Goal: Task Accomplishment & Management: Use online tool/utility

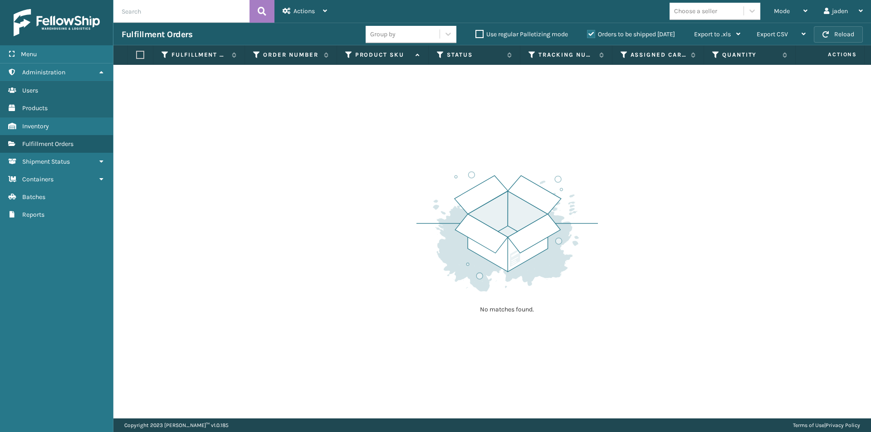
click at [850, 33] on button "Reload" at bounding box center [838, 34] width 49 height 16
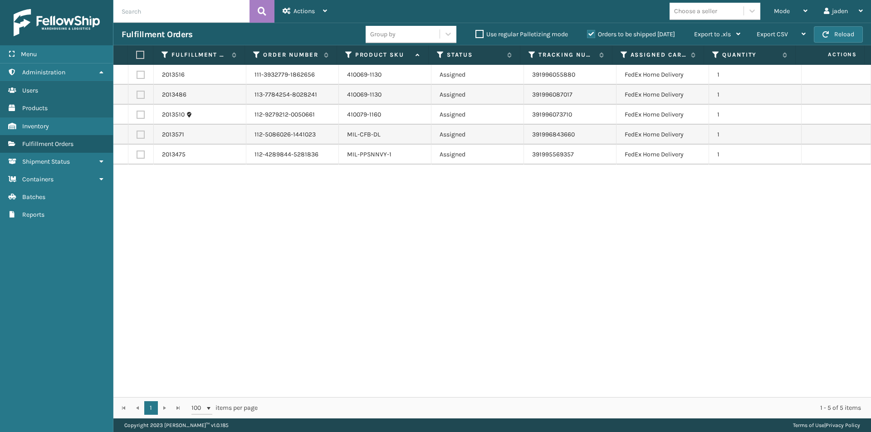
drag, startPoint x: 662, startPoint y: 225, endPoint x: 495, endPoint y: 237, distance: 167.9
click at [454, 249] on div "2013516 111-3932779-1862656 410069-1130 Assigned 391996055880 FedEx Home Delive…" at bounding box center [492, 231] width 758 height 333
drag, startPoint x: 749, startPoint y: 267, endPoint x: 352, endPoint y: 260, distance: 397.6
drag, startPoint x: 352, startPoint y: 260, endPoint x: 394, endPoint y: 260, distance: 42.2
click at [394, 260] on div "2013516 111-3932779-1862656 410069-1130 Assigned 391996055880 FedEx Home Delive…" at bounding box center [492, 231] width 758 height 333
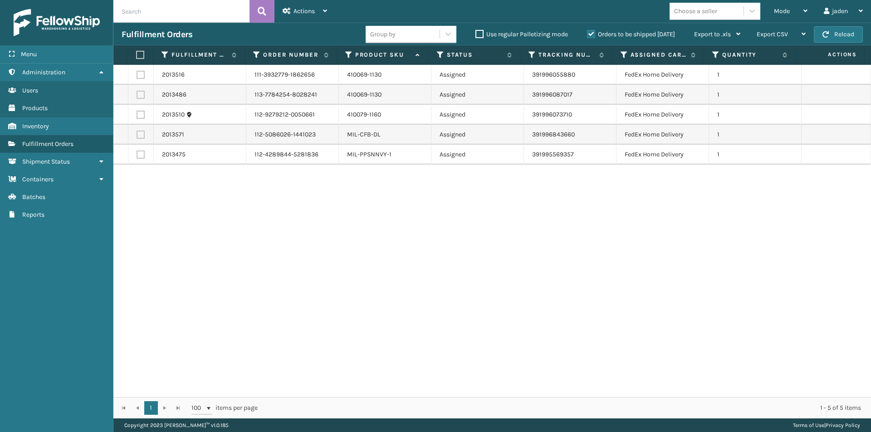
drag, startPoint x: 644, startPoint y: 239, endPoint x: 617, endPoint y: 237, distance: 27.3
drag, startPoint x: 617, startPoint y: 237, endPoint x: 742, endPoint y: 232, distance: 124.9
click at [425, 254] on div "2013516 111-3932779-1862656 410069-1130 Assigned 391996055880 FedEx Home Delive…" at bounding box center [492, 231] width 758 height 333
drag, startPoint x: 756, startPoint y: 232, endPoint x: 714, endPoint y: 232, distance: 41.8
drag, startPoint x: 714, startPoint y: 232, endPoint x: 657, endPoint y: 247, distance: 58.7
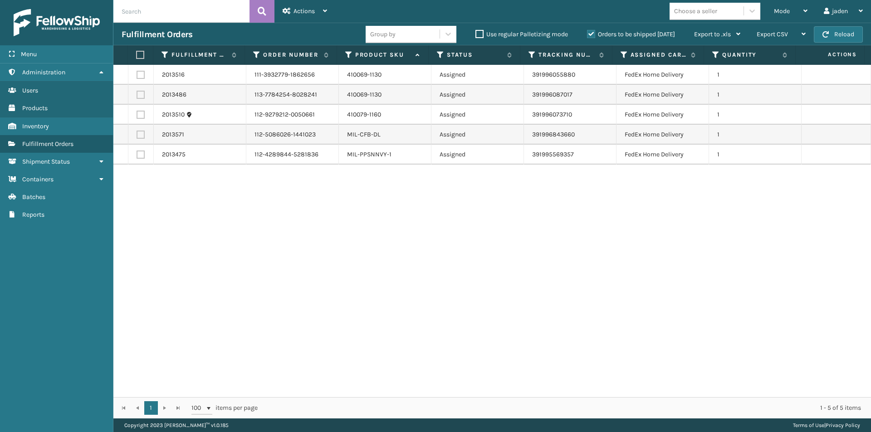
click at [399, 275] on div "2013516 111-3932779-1862656 410069-1130 Assigned 391996055880 FedEx Home Delive…" at bounding box center [492, 231] width 758 height 333
drag, startPoint x: 704, startPoint y: 247, endPoint x: 668, endPoint y: 224, distance: 42.4
click at [438, 246] on div "2013516 111-3932779-1862656 410069-1130 Assigned 391996055880 FedEx Home Delive…" at bounding box center [492, 231] width 758 height 333
drag, startPoint x: 755, startPoint y: 224, endPoint x: 718, endPoint y: 223, distance: 37.2
drag, startPoint x: 718, startPoint y: 223, endPoint x: 492, endPoint y: 240, distance: 226.7
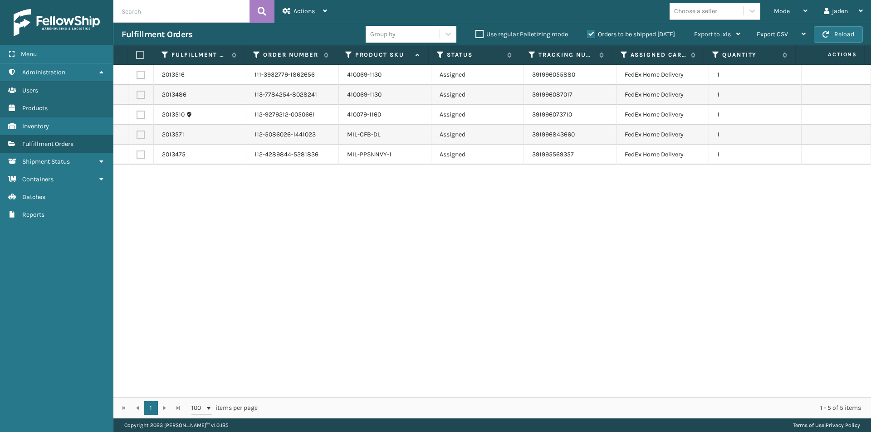
click at [462, 240] on div "2013516 111-3932779-1862656 410069-1130 Assigned 391996055880 FedEx Home Delive…" at bounding box center [492, 231] width 758 height 333
drag, startPoint x: 646, startPoint y: 238, endPoint x: 311, endPoint y: 268, distance: 336.2
drag, startPoint x: 311, startPoint y: 268, endPoint x: 621, endPoint y: 262, distance: 310.5
click at [374, 277] on div "2013516 111-3932779-1862656 410069-1130 Assigned 391996055880 FedEx Home Delive…" at bounding box center [492, 231] width 758 height 333
drag, startPoint x: 621, startPoint y: 262, endPoint x: 583, endPoint y: 262, distance: 38.1
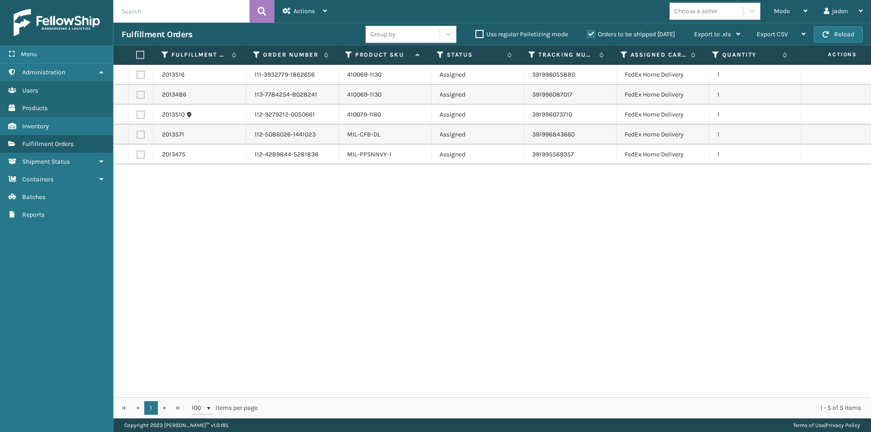
drag, startPoint x: 583, startPoint y: 262, endPoint x: 338, endPoint y: 268, distance: 245.6
click at [270, 266] on div "2013516 111-3932779-1862656 410069-1130 Assigned 391996055880 FedEx Home Delive…" at bounding box center [492, 231] width 758 height 333
drag, startPoint x: 594, startPoint y: 268, endPoint x: 493, endPoint y: 256, distance: 100.9
click at [391, 269] on div "2013516 111-3932779-1862656 410069-1130 Assigned 391996055880 FedEx Home Delive…" at bounding box center [492, 231] width 758 height 333
drag, startPoint x: 683, startPoint y: 256, endPoint x: 646, endPoint y: 261, distance: 38.0
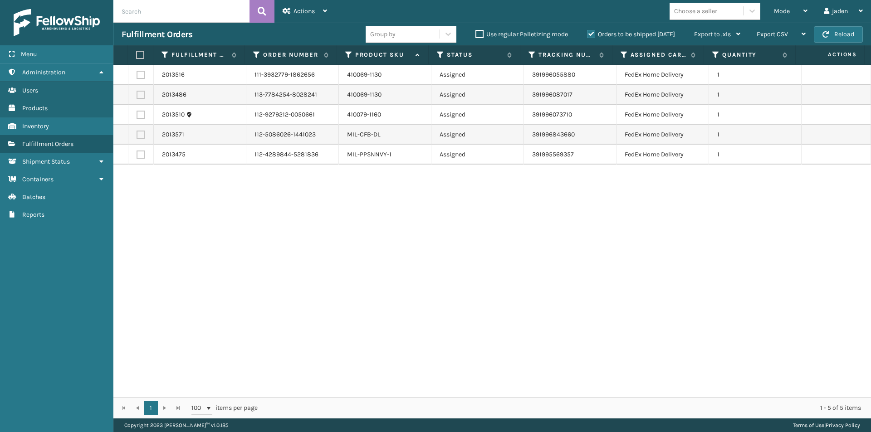
drag, startPoint x: 646, startPoint y: 261, endPoint x: 634, endPoint y: 269, distance: 13.7
click at [368, 277] on div "2013516 111-3932779-1862656 410069-1130 Assigned 391996055880 FedEx Home Delive…" at bounding box center [492, 231] width 758 height 333
drag, startPoint x: 721, startPoint y: 268, endPoint x: 692, endPoint y: 275, distance: 29.9
click at [464, 282] on div "2013516 111-3932779-1862656 410069-1130 Assigned 391996055880 FedEx Home Delive…" at bounding box center [492, 231] width 758 height 333
drag, startPoint x: 778, startPoint y: 275, endPoint x: 756, endPoint y: 275, distance: 21.8
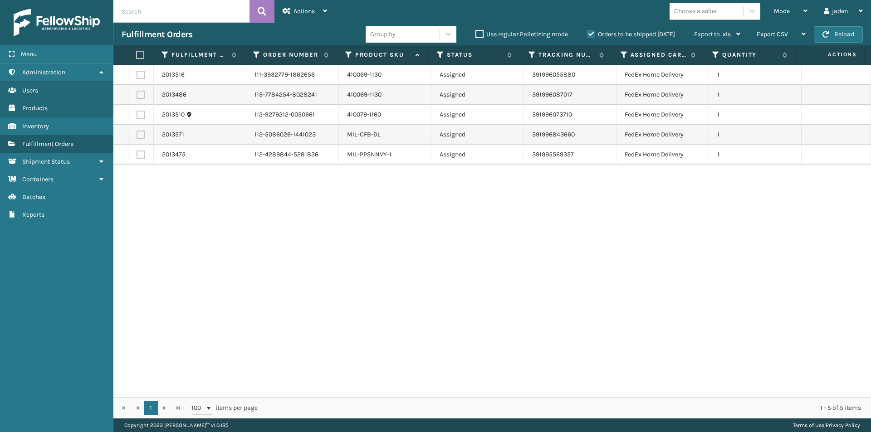
drag, startPoint x: 756, startPoint y: 275, endPoint x: 509, endPoint y: 282, distance: 247.4
click at [482, 280] on div "2013516 111-3932779-1862656 410069-1130 Assigned 391996055880 FedEx Home Delive…" at bounding box center [492, 231] width 758 height 333
drag, startPoint x: 745, startPoint y: 286, endPoint x: 737, endPoint y: 286, distance: 7.3
drag, startPoint x: 737, startPoint y: 286, endPoint x: 416, endPoint y: 319, distance: 323.0
click at [416, 319] on div "2013516 111-3932779-1862656 410069-1130 Assigned 391996055880 FedEx Home Delive…" at bounding box center [492, 231] width 758 height 333
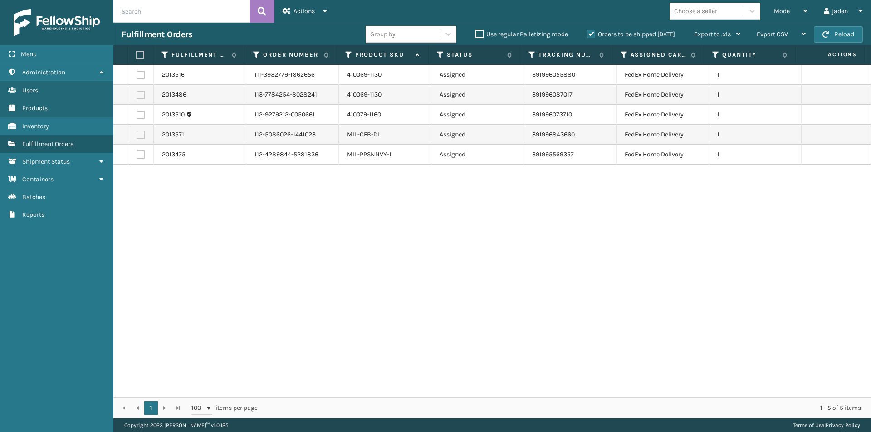
drag, startPoint x: 713, startPoint y: 319, endPoint x: 763, endPoint y: 312, distance: 50.0
click at [489, 313] on div "2013516 111-3932779-1862656 410069-1130 Assigned 391996055880 FedEx Home Delive…" at bounding box center [492, 231] width 758 height 333
drag, startPoint x: 788, startPoint y: 305, endPoint x: 769, endPoint y: 304, distance: 19.1
drag, startPoint x: 758, startPoint y: 294, endPoint x: 411, endPoint y: 246, distance: 350.6
click at [344, 303] on div "2013516 111-3932779-1862656 410069-1130 Assigned 391996055880 FedEx Home Delive…" at bounding box center [492, 231] width 758 height 333
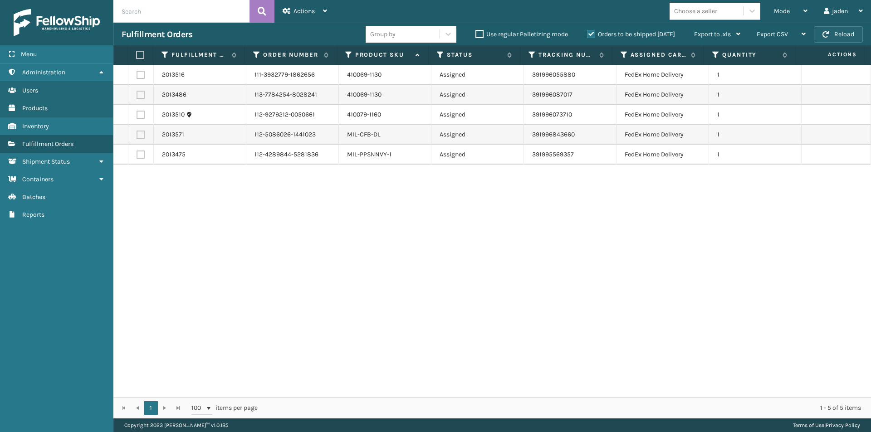
click at [835, 38] on button "Reload" at bounding box center [838, 34] width 49 height 16
click at [139, 57] on label at bounding box center [139, 55] width 6 height 8
click at [137, 57] on input "checkbox" at bounding box center [136, 55] width 0 height 6
checkbox input "true"
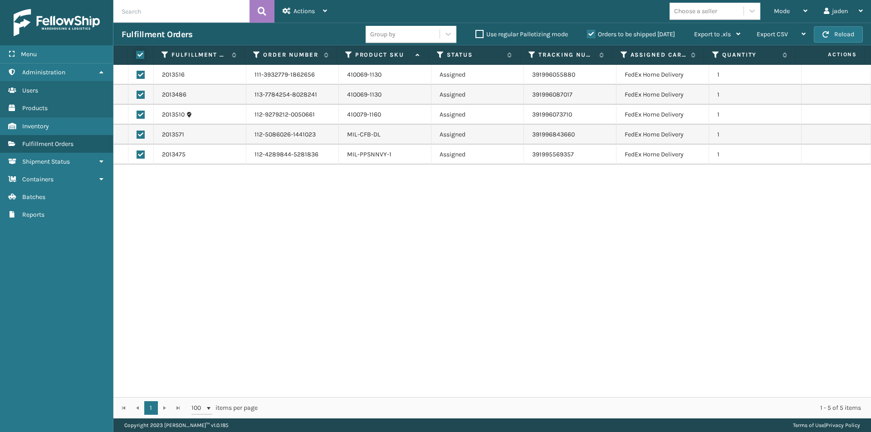
checkbox input "true"
click at [311, 6] on div "Actions" at bounding box center [305, 11] width 44 height 23
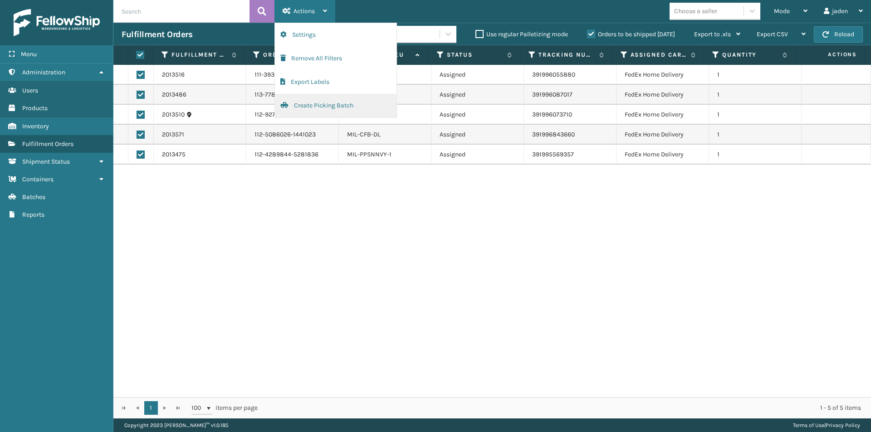
click at [305, 109] on button "Create Picking Batch" at bounding box center [336, 106] width 122 height 24
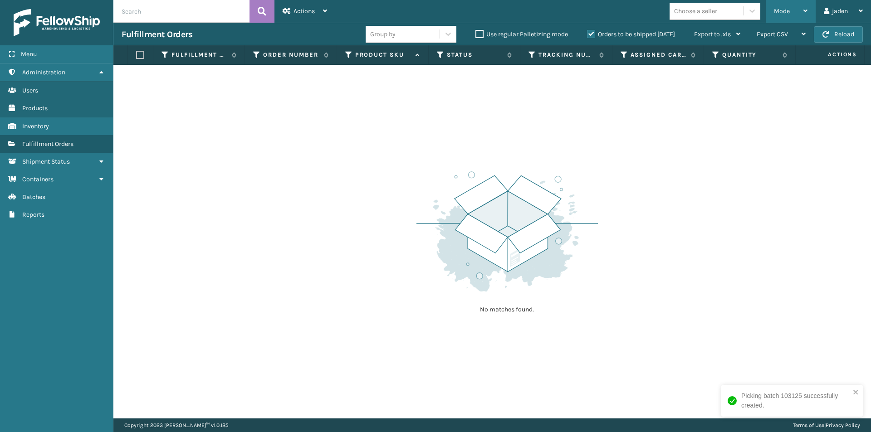
click at [775, 3] on div "Mode" at bounding box center [791, 11] width 34 height 23
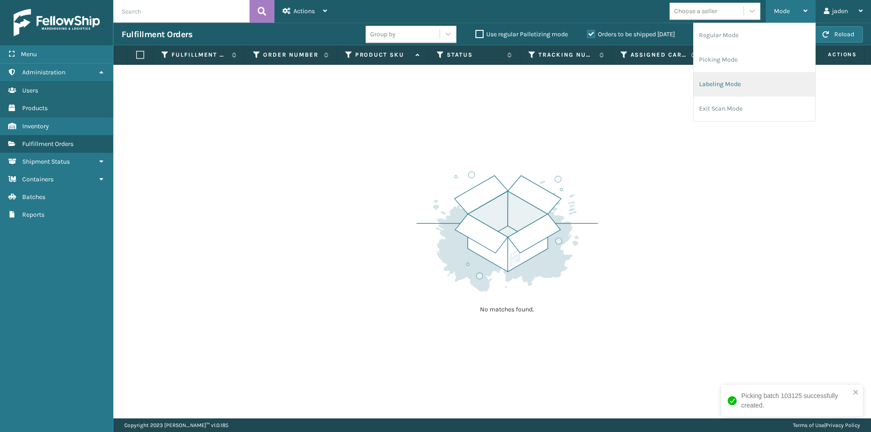
click at [733, 76] on li "Labeling Mode" at bounding box center [755, 84] width 122 height 25
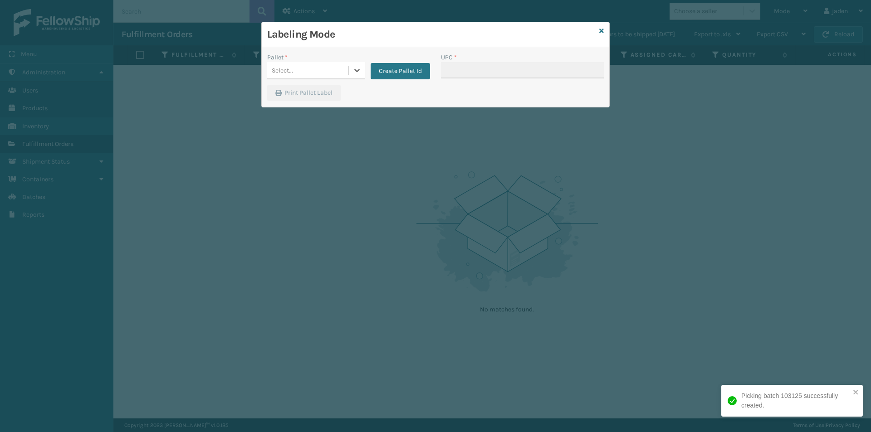
click at [359, 69] on icon at bounding box center [357, 70] width 9 height 9
click at [399, 73] on button "Create Pallet Id" at bounding box center [400, 71] width 59 height 16
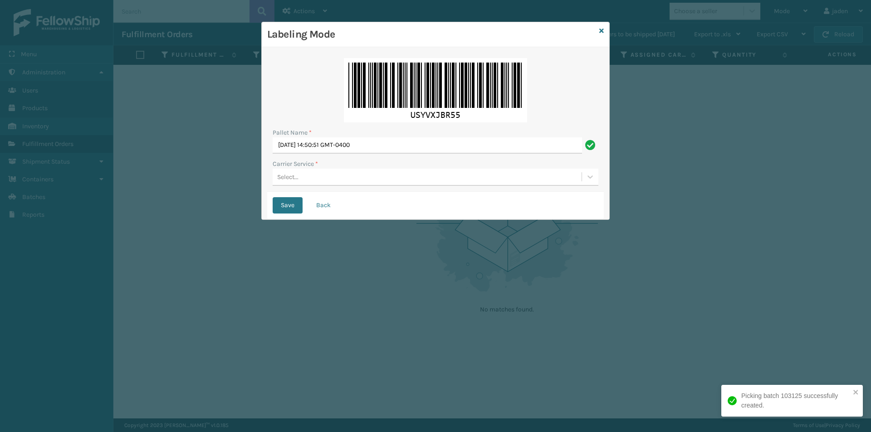
click at [357, 178] on div "Select..." at bounding box center [427, 177] width 309 height 15
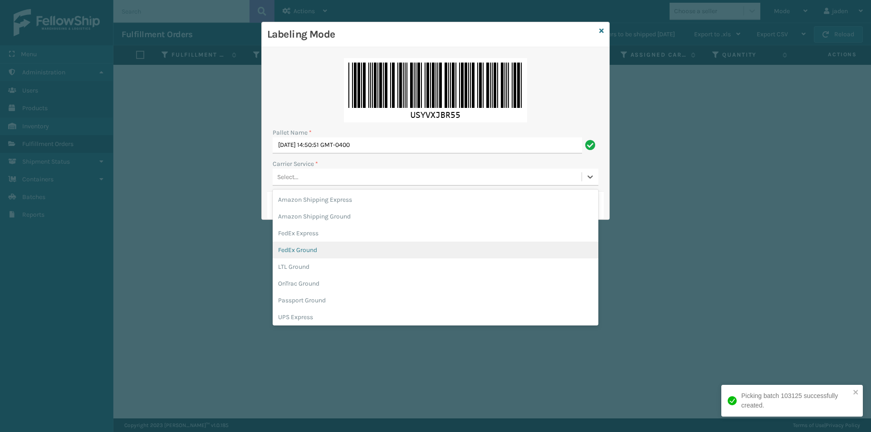
click at [300, 251] on div "FedEx Ground" at bounding box center [436, 250] width 326 height 17
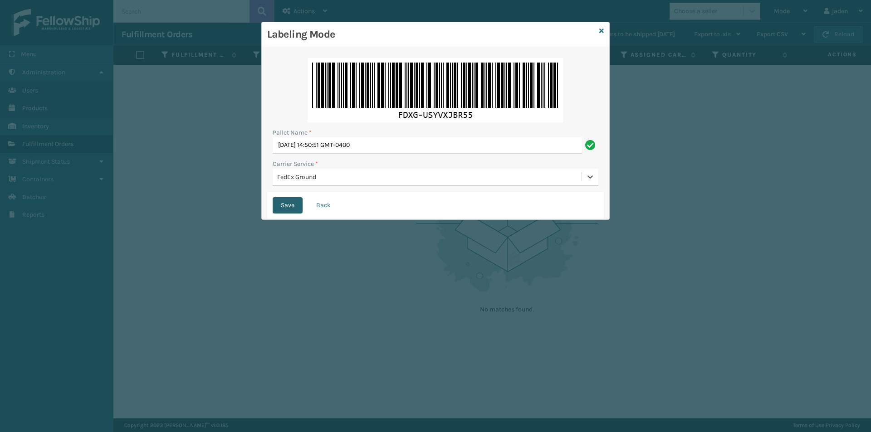
click at [291, 205] on button "Save" at bounding box center [288, 205] width 30 height 16
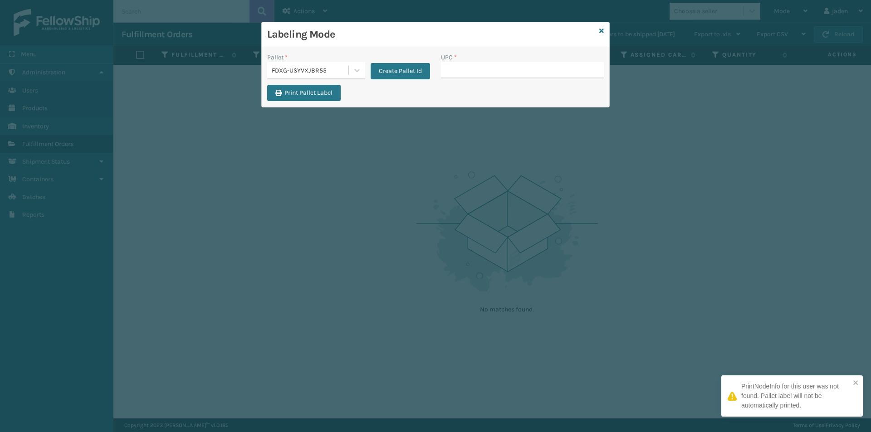
click at [477, 64] on input "UPC *" at bounding box center [522, 70] width 163 height 16
type input "410069-1130"
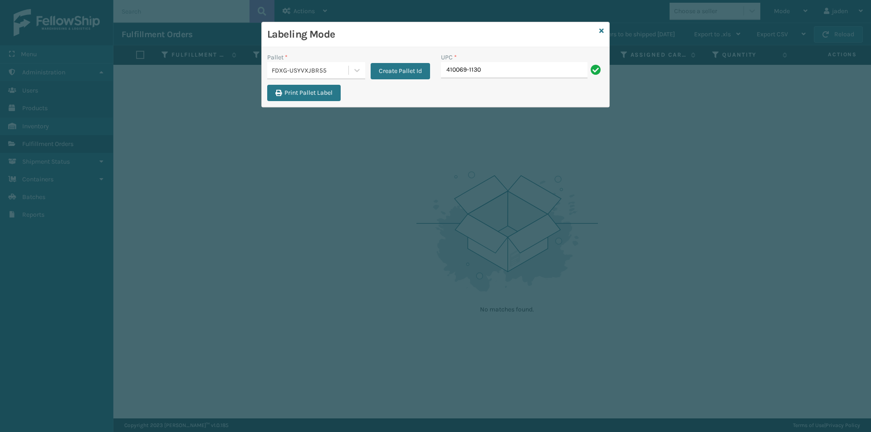
type input "410069-1130"
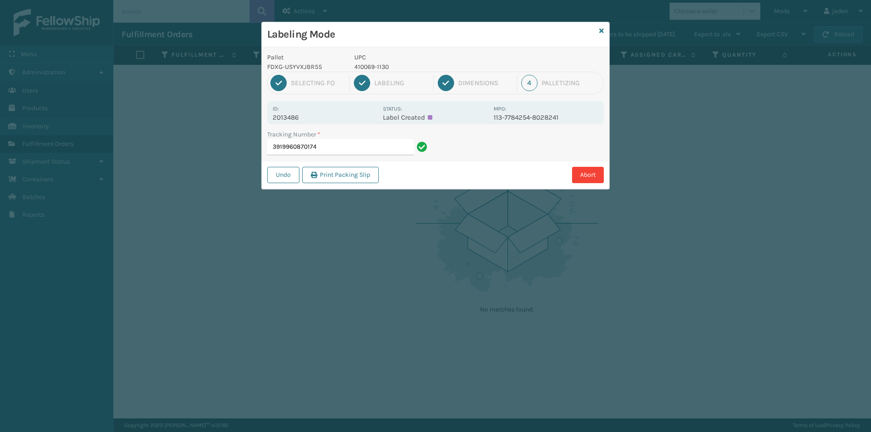
type input "391996087017"
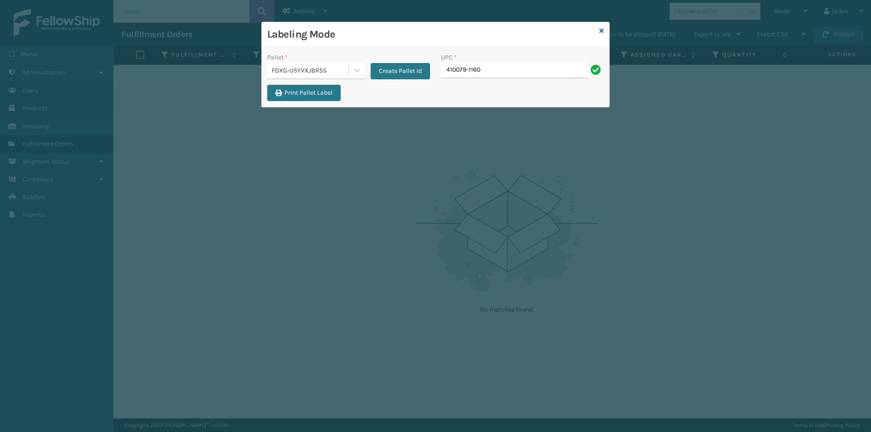
type input "410079-1160"
click at [602, 31] on icon at bounding box center [601, 31] width 5 height 6
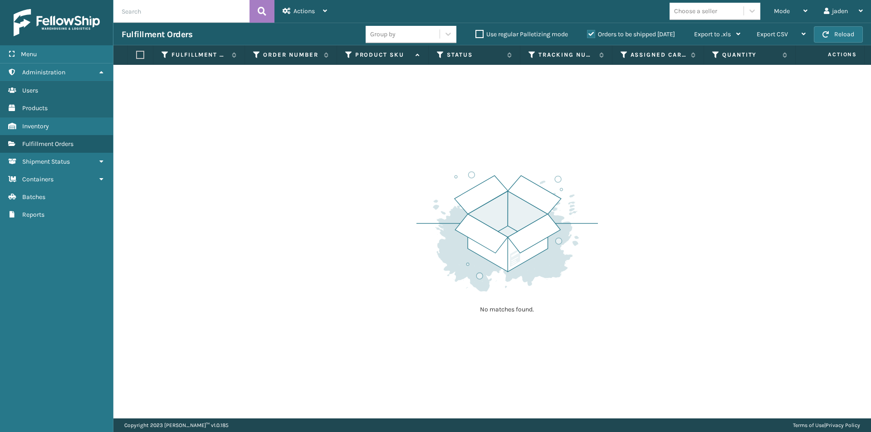
click at [587, 33] on label "Orders to be shipped [DATE]" at bounding box center [631, 34] width 88 height 8
click at [587, 33] on input "Orders to be shipped [DATE]" at bounding box center [587, 32] width 0 height 6
click at [791, 14] on div "Mode" at bounding box center [791, 11] width 34 height 23
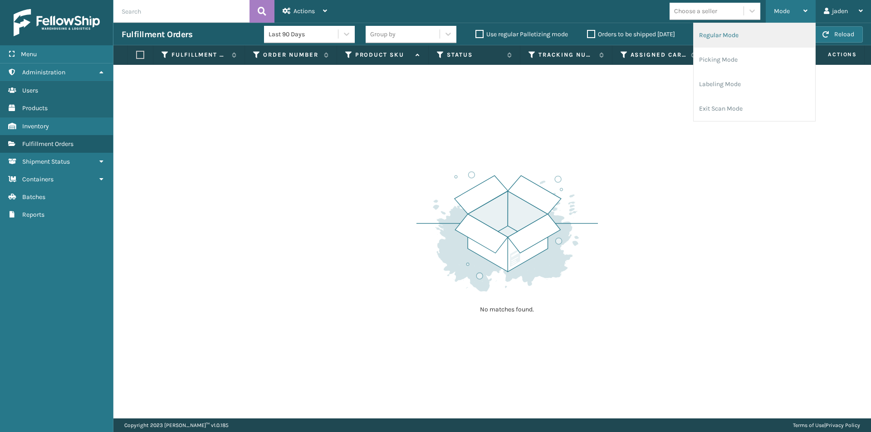
click at [743, 41] on li "Regular Mode" at bounding box center [755, 35] width 122 height 25
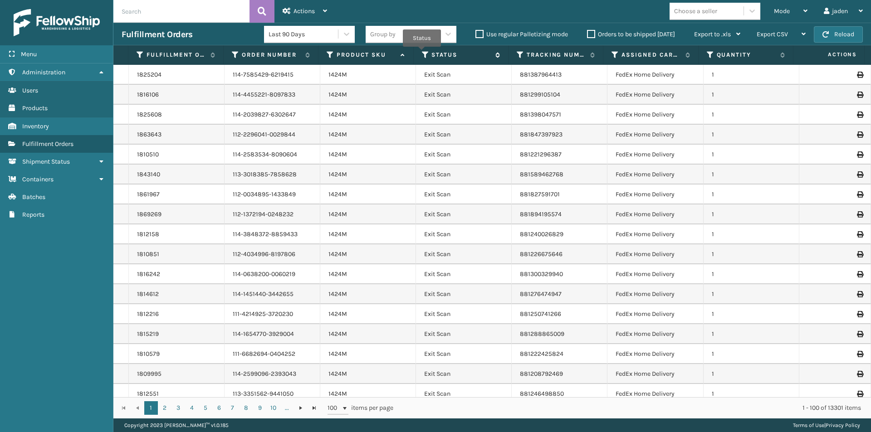
click at [427, 54] on icon at bounding box center [425, 55] width 7 height 8
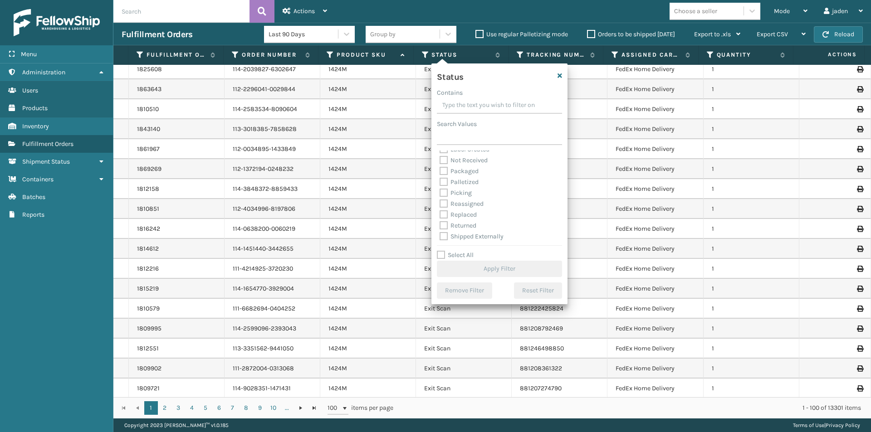
scroll to position [51, 0]
click at [443, 195] on label "Picking" at bounding box center [456, 192] width 32 height 8
click at [440, 193] on input "Picking" at bounding box center [440, 190] width 0 height 6
checkbox input "true"
click at [479, 266] on button "Apply Filter" at bounding box center [499, 269] width 125 height 16
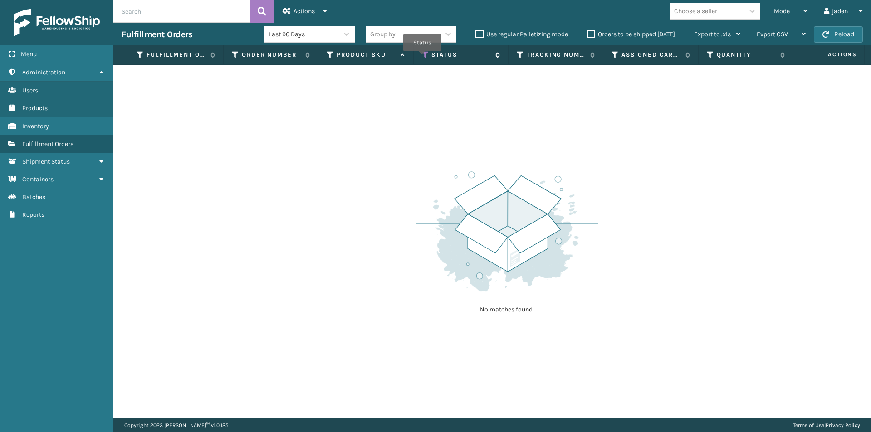
click at [425, 56] on icon at bounding box center [425, 55] width 7 height 8
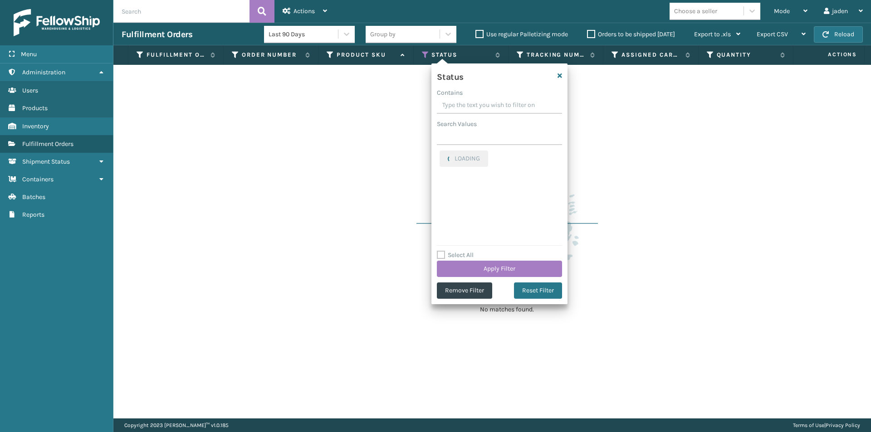
drag, startPoint x: 525, startPoint y: 104, endPoint x: 479, endPoint y: 101, distance: 45.5
click at [479, 101] on input "Contains" at bounding box center [499, 106] width 125 height 16
drag, startPoint x: 515, startPoint y: 108, endPoint x: 477, endPoint y: 106, distance: 38.2
click at [477, 106] on input "Contains" at bounding box center [499, 106] width 125 height 16
drag, startPoint x: 497, startPoint y: 105, endPoint x: 467, endPoint y: 101, distance: 30.7
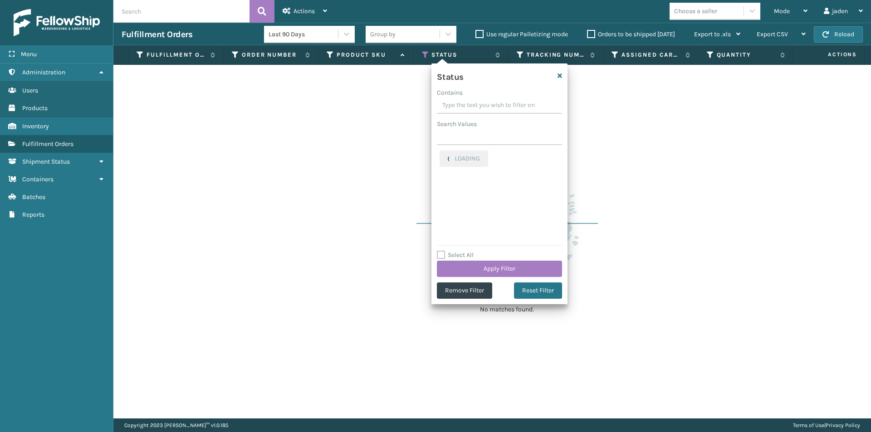
click at [467, 101] on input "Contains" at bounding box center [499, 106] width 125 height 16
drag, startPoint x: 522, startPoint y: 98, endPoint x: 501, endPoint y: 99, distance: 20.4
click at [461, 99] on input "Contains" at bounding box center [499, 106] width 125 height 16
drag, startPoint x: 513, startPoint y: 99, endPoint x: 484, endPoint y: 101, distance: 29.1
click at [468, 99] on input "Contains" at bounding box center [499, 106] width 125 height 16
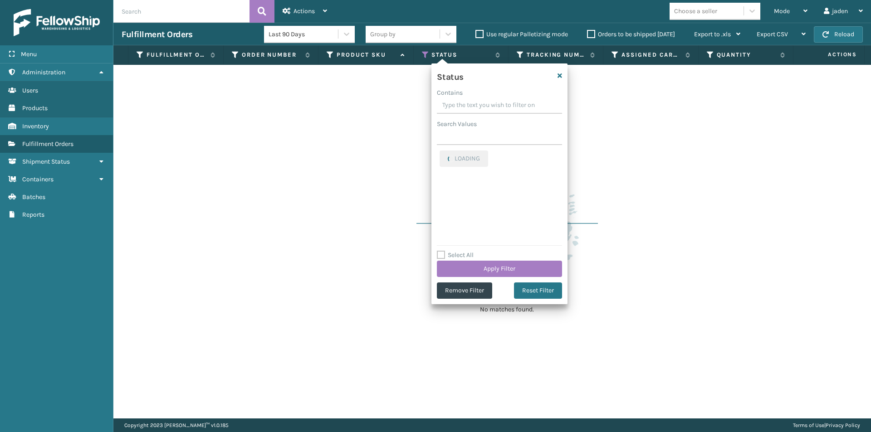
drag, startPoint x: 516, startPoint y: 105, endPoint x: 491, endPoint y: 107, distance: 25.5
click at [469, 103] on input "Contains" at bounding box center [499, 106] width 125 height 16
drag, startPoint x: 499, startPoint y: 108, endPoint x: 522, endPoint y: 112, distance: 23.9
click at [474, 108] on input "Contains" at bounding box center [499, 106] width 125 height 16
drag, startPoint x: 520, startPoint y: 110, endPoint x: 472, endPoint y: 102, distance: 48.3
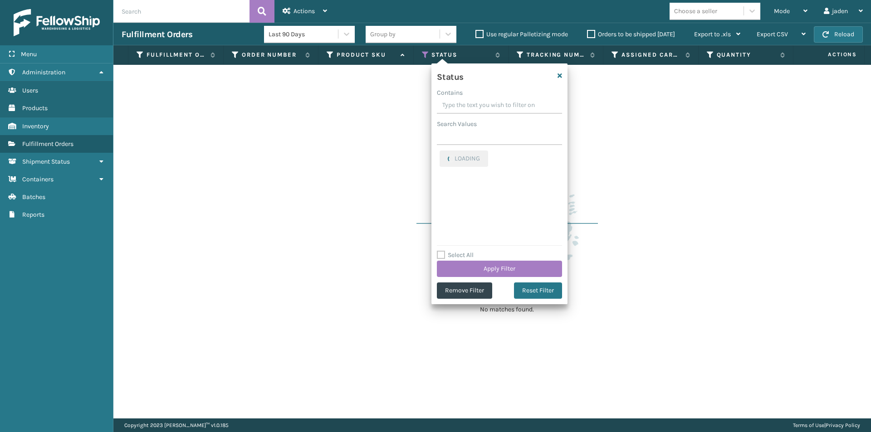
click at [472, 102] on input "Contains" at bounding box center [499, 106] width 125 height 16
drag, startPoint x: 516, startPoint y: 99, endPoint x: 509, endPoint y: 98, distance: 6.5
drag, startPoint x: 509, startPoint y: 98, endPoint x: 526, endPoint y: 102, distance: 16.8
click at [467, 98] on input "Contains" at bounding box center [499, 106] width 125 height 16
drag, startPoint x: 526, startPoint y: 102, endPoint x: 491, endPoint y: 109, distance: 35.2
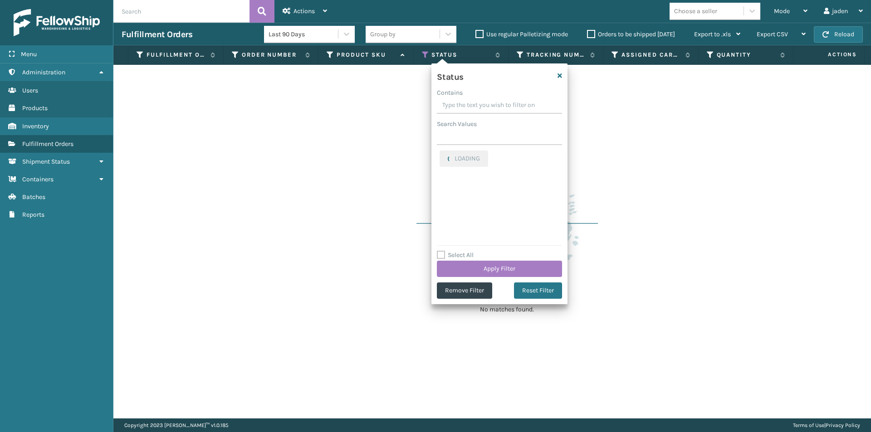
click at [472, 104] on input "Contains" at bounding box center [499, 106] width 125 height 16
drag, startPoint x: 529, startPoint y: 109, endPoint x: 523, endPoint y: 108, distance: 6.2
click at [480, 108] on input "Contains" at bounding box center [499, 106] width 125 height 16
drag, startPoint x: 523, startPoint y: 108, endPoint x: 518, endPoint y: 106, distance: 5.3
drag, startPoint x: 518, startPoint y: 106, endPoint x: 542, endPoint y: 113, distance: 25.7
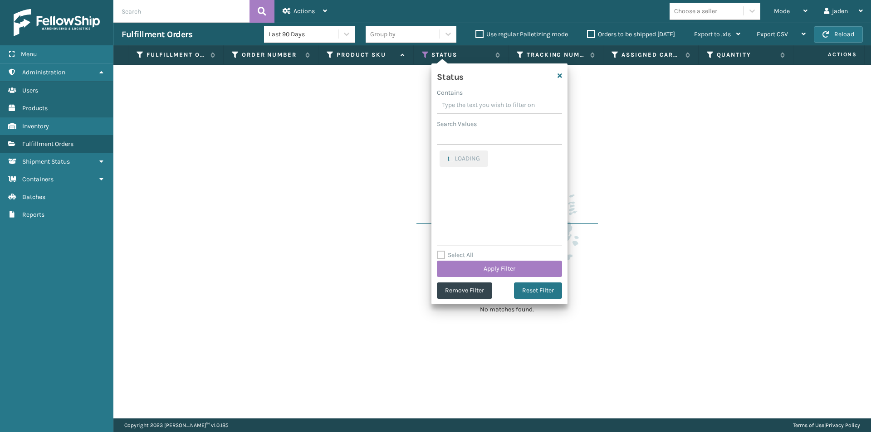
click at [482, 103] on input "Contains" at bounding box center [499, 106] width 125 height 16
drag, startPoint x: 542, startPoint y: 113, endPoint x: 527, endPoint y: 113, distance: 15.0
drag, startPoint x: 527, startPoint y: 113, endPoint x: 462, endPoint y: 116, distance: 65.0
click at [462, 116] on div "Status Contains Search Values LOADING Select All Apply Filter Remove Filter Res…" at bounding box center [500, 184] width 136 height 241
drag, startPoint x: 505, startPoint y: 117, endPoint x: 490, endPoint y: 114, distance: 14.8
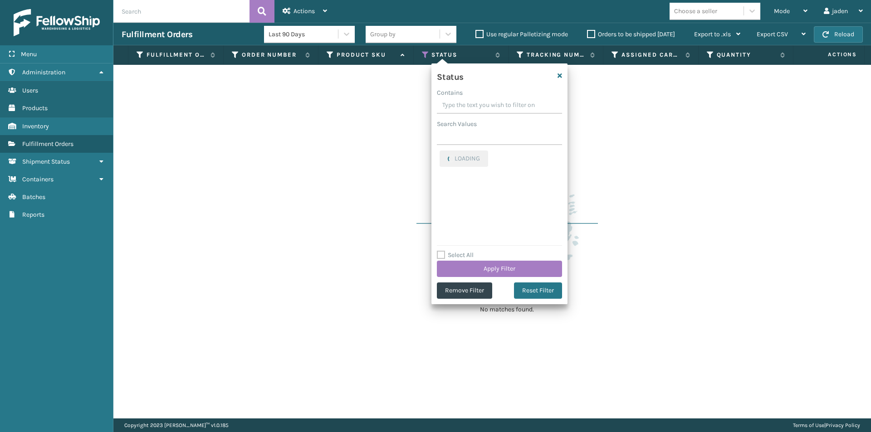
click at [473, 114] on div "Status Contains Search Values LOADING Select All Apply Filter Remove Filter Res…" at bounding box center [500, 184] width 136 height 241
drag, startPoint x: 522, startPoint y: 109, endPoint x: 501, endPoint y: 97, distance: 24.0
click at [458, 97] on label "Contains" at bounding box center [450, 93] width 26 height 10
drag, startPoint x: 531, startPoint y: 97, endPoint x: 538, endPoint y: 104, distance: 10.3
click at [484, 99] on div "Contains" at bounding box center [499, 101] width 125 height 26
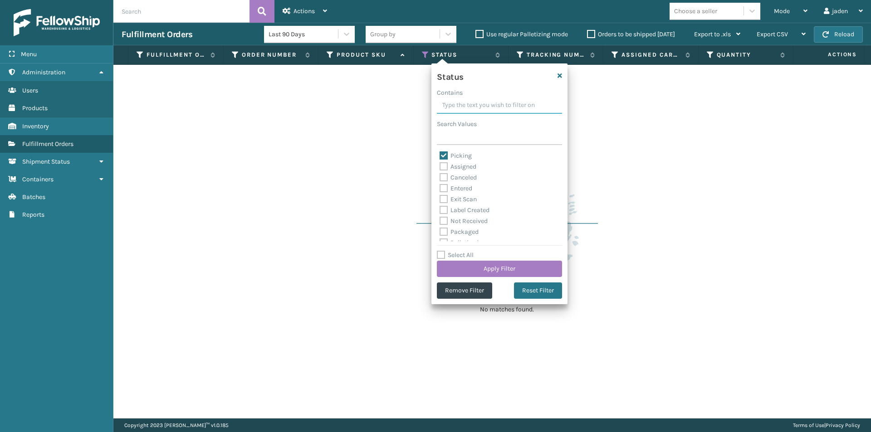
drag, startPoint x: 544, startPoint y: 105, endPoint x: 536, endPoint y: 105, distance: 8.2
drag, startPoint x: 536, startPoint y: 105, endPoint x: 483, endPoint y: 106, distance: 52.2
click at [483, 106] on input "Contains" at bounding box center [499, 106] width 125 height 16
click at [441, 156] on label "Picking" at bounding box center [456, 156] width 32 height 8
click at [440, 156] on input "Picking" at bounding box center [440, 154] width 0 height 6
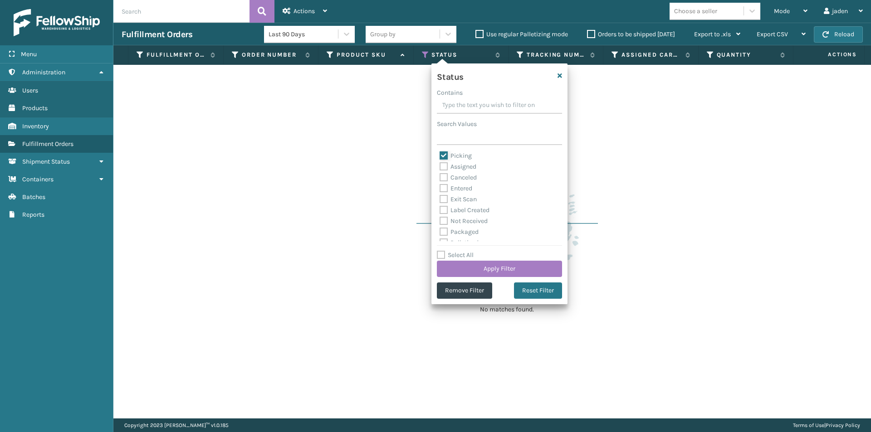
checkbox input "false"
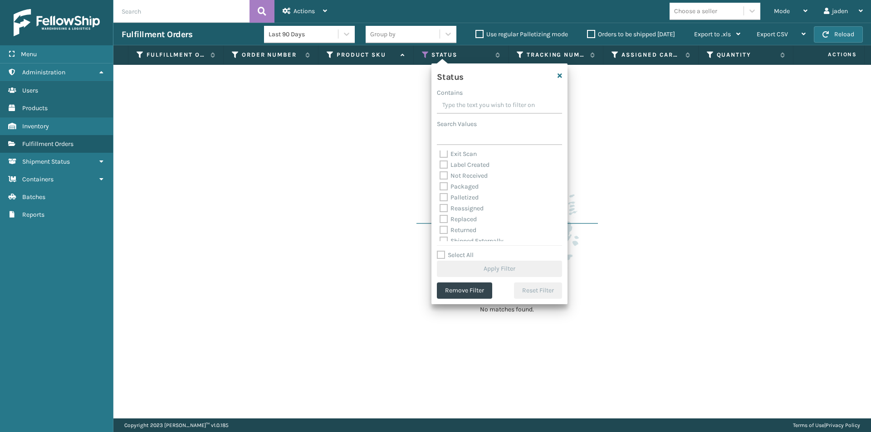
click at [444, 195] on label "Palletized" at bounding box center [459, 198] width 39 height 8
click at [440, 195] on input "Palletized" at bounding box center [440, 195] width 0 height 6
checkbox input "true"
click at [500, 267] on button "Apply Filter" at bounding box center [499, 269] width 125 height 16
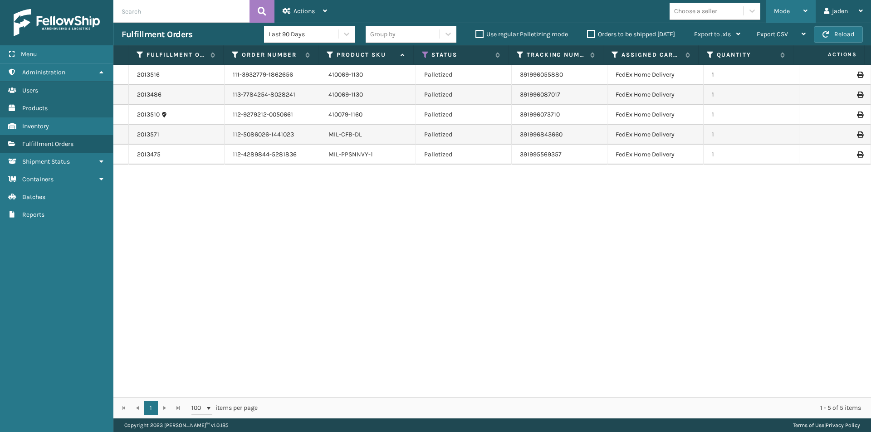
click at [795, 13] on div "Mode" at bounding box center [791, 11] width 34 height 23
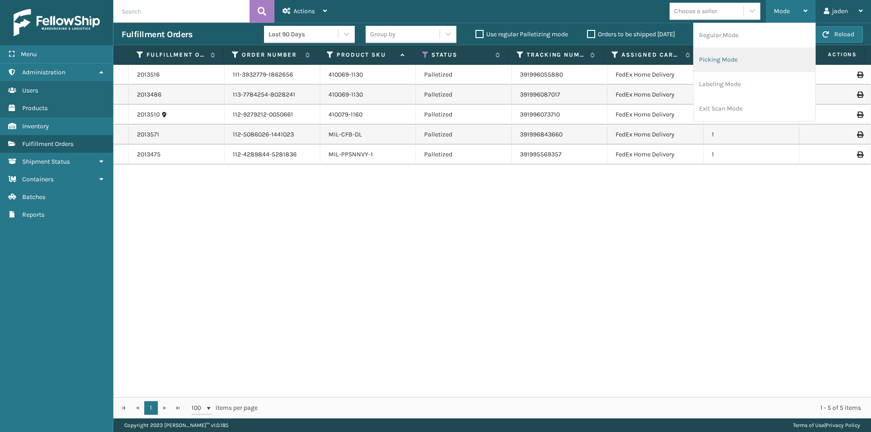
click at [742, 59] on li "Picking Mode" at bounding box center [755, 60] width 122 height 25
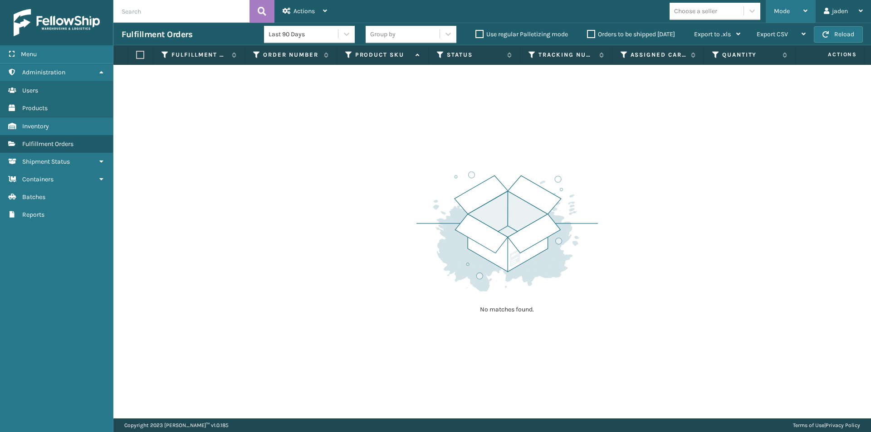
click at [786, 3] on div "Mode" at bounding box center [791, 11] width 34 height 23
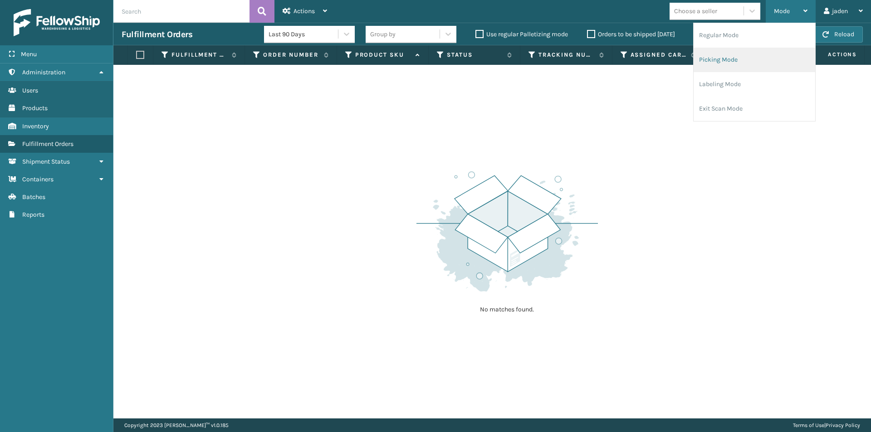
click at [710, 69] on li "Picking Mode" at bounding box center [755, 60] width 122 height 25
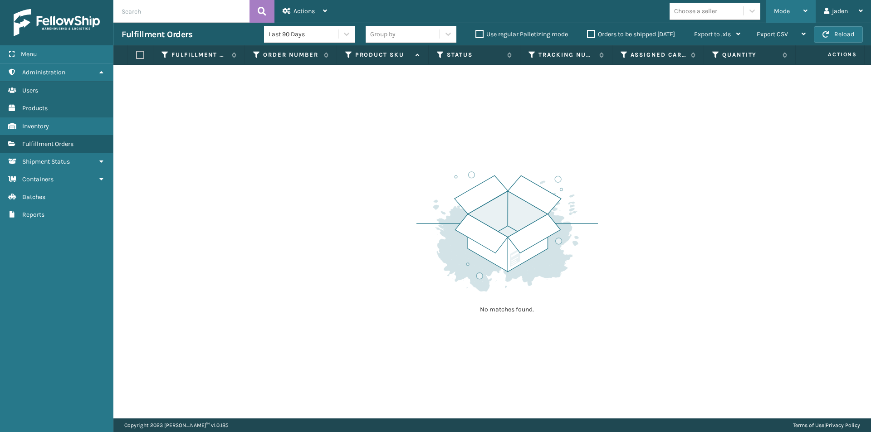
click at [792, 19] on div "Mode" at bounding box center [791, 11] width 34 height 23
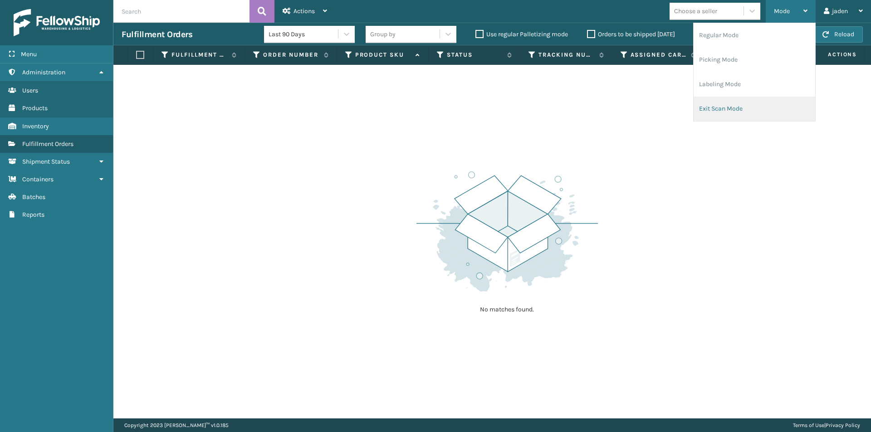
click at [731, 106] on li "Exit Scan Mode" at bounding box center [755, 109] width 122 height 25
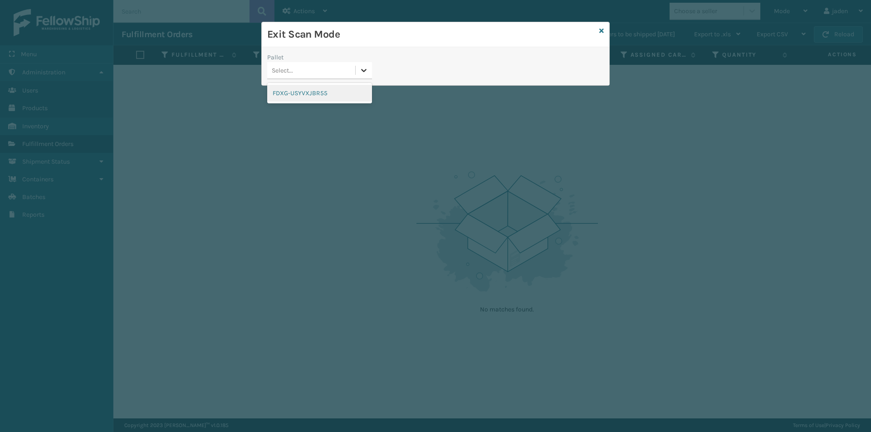
click at [359, 74] on div at bounding box center [364, 70] width 16 height 16
click at [315, 95] on div "FDXG-USYVXJBR55" at bounding box center [319, 93] width 105 height 17
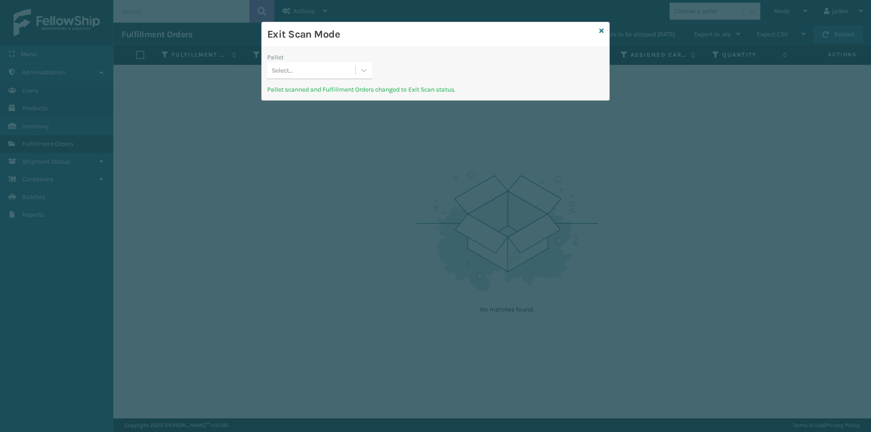
drag, startPoint x: 537, startPoint y: 71, endPoint x: 527, endPoint y: 68, distance: 10.3
click at [464, 68] on div "Pallet Select..." at bounding box center [436, 69] width 348 height 32
drag, startPoint x: 525, startPoint y: 63, endPoint x: 432, endPoint y: 67, distance: 92.2
drag, startPoint x: 432, startPoint y: 67, endPoint x: 531, endPoint y: 67, distance: 98.0
click at [453, 67] on div "Pallet Select..." at bounding box center [436, 69] width 348 height 32
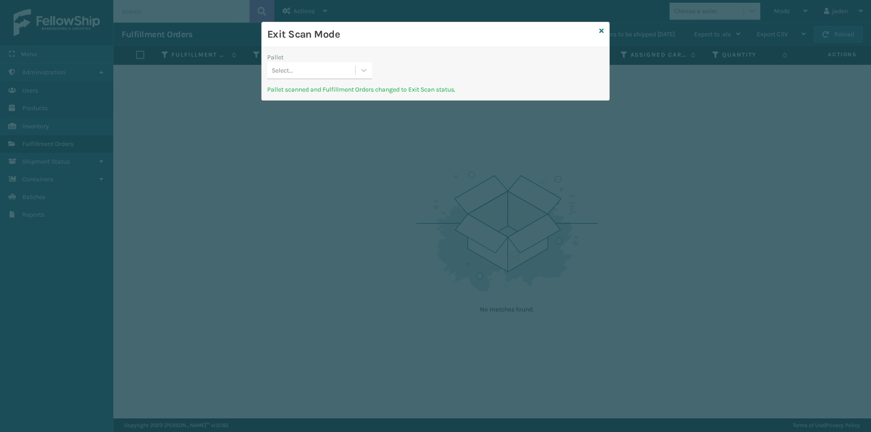
drag, startPoint x: 531, startPoint y: 67, endPoint x: 521, endPoint y: 65, distance: 10.1
drag, startPoint x: 521, startPoint y: 65, endPoint x: 515, endPoint y: 67, distance: 5.7
click at [440, 71] on div "Pallet Select..." at bounding box center [436, 69] width 348 height 32
drag, startPoint x: 519, startPoint y: 67, endPoint x: 494, endPoint y: 65, distance: 25.1
drag, startPoint x: 494, startPoint y: 65, endPoint x: 503, endPoint y: 69, distance: 10.0
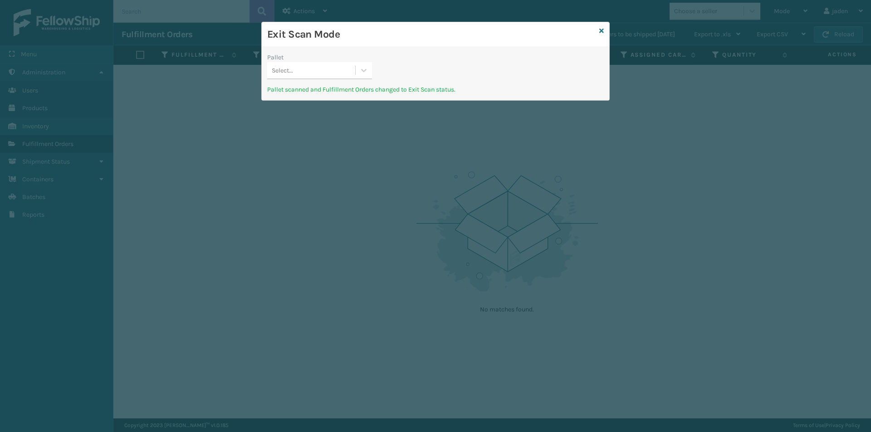
click at [455, 65] on div "Pallet Select..." at bounding box center [436, 69] width 348 height 32
drag, startPoint x: 503, startPoint y: 69, endPoint x: 482, endPoint y: 64, distance: 20.9
drag, startPoint x: 482, startPoint y: 64, endPoint x: 454, endPoint y: 58, distance: 29.3
click at [411, 46] on div "Exit Scan Mode" at bounding box center [436, 34] width 348 height 25
drag
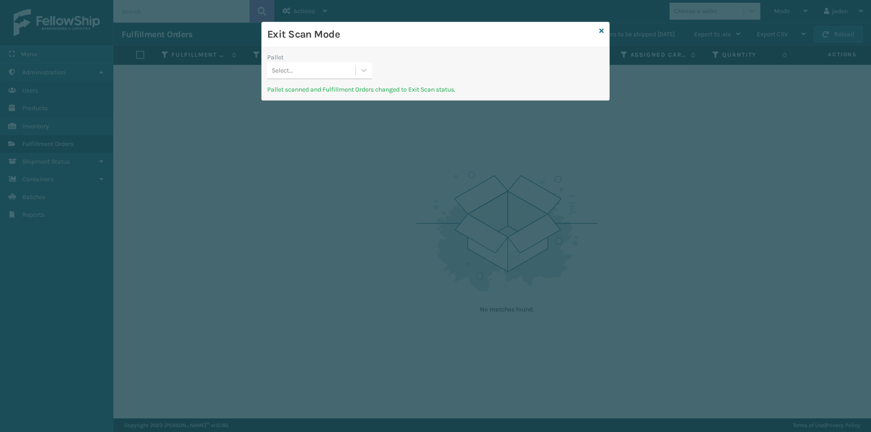
click at [416, 54] on div "Pallet Select... Pallet scanned and Fulfillment Orders changed to Exit Scan sta…" at bounding box center [436, 73] width 348 height 53
click at [411, 35] on h3 "Exit Scan Mode" at bounding box center [431, 35] width 329 height 14
click at [350, 69] on div "Select..." at bounding box center [311, 70] width 88 height 15
click at [317, 95] on div "No options" at bounding box center [319, 93] width 105 height 17
click at [372, 41] on div "Exit Scan Mode" at bounding box center [436, 34] width 348 height 25
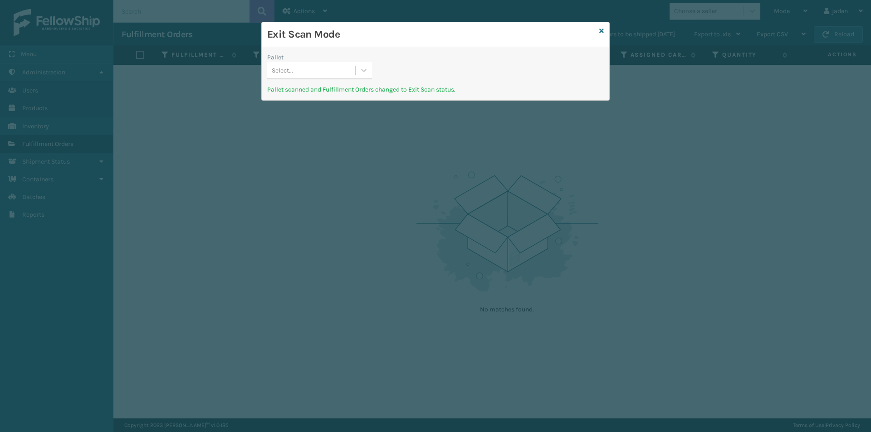
click at [332, 29] on h3 "Exit Scan Mode" at bounding box center [431, 35] width 329 height 14
click at [371, 77] on div "Pallet Select..." at bounding box center [320, 69] width 116 height 32
click at [599, 32] on div "Exit Scan Mode" at bounding box center [436, 34] width 348 height 25
click at [600, 31] on icon at bounding box center [601, 31] width 5 height 6
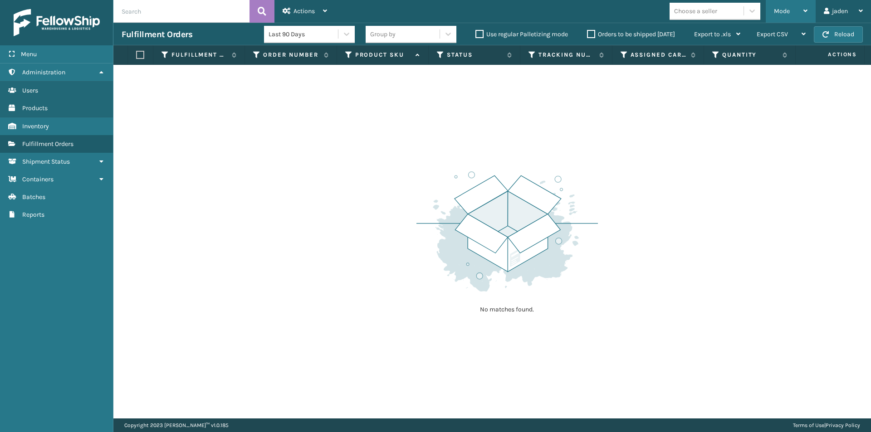
click at [793, 13] on div "Mode" at bounding box center [791, 11] width 34 height 23
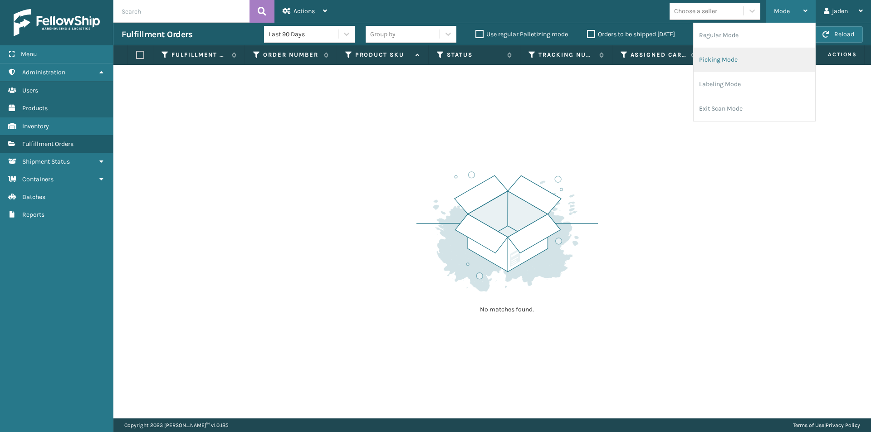
click at [752, 59] on li "Picking Mode" at bounding box center [755, 60] width 122 height 25
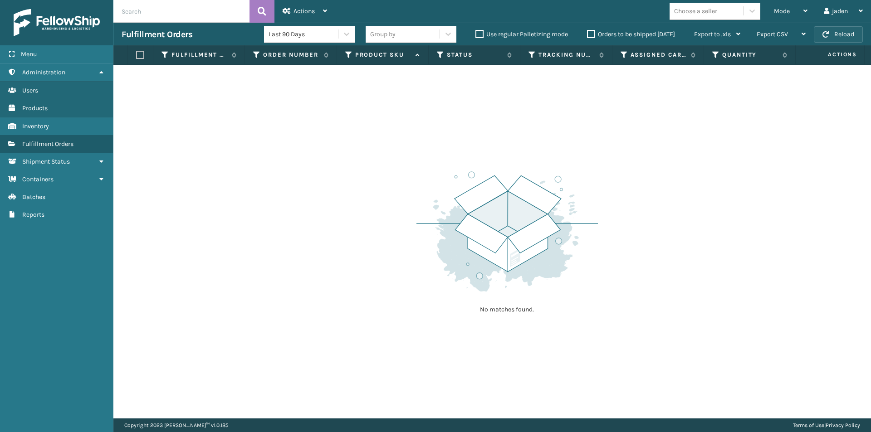
click at [831, 34] on button "Reload" at bounding box center [838, 34] width 49 height 16
click at [771, 8] on div "Mode Regular Mode Picking Mode Labeling Mode Exit Scan Mode" at bounding box center [791, 11] width 50 height 23
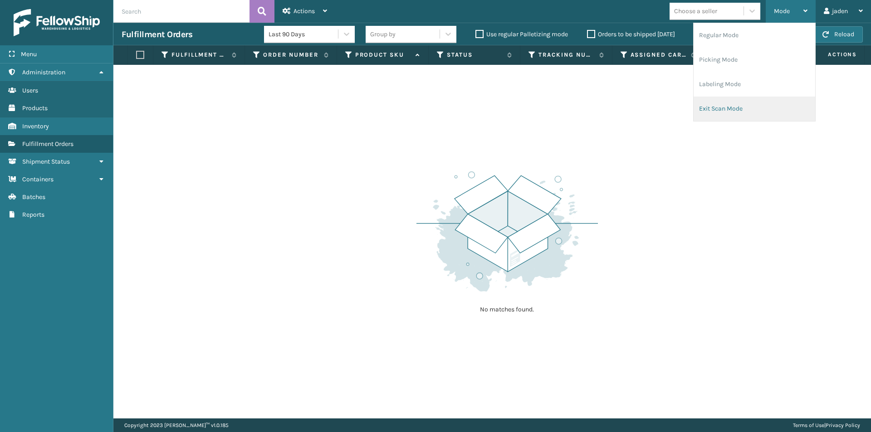
click at [708, 104] on ul "Regular Mode Picking Mode Labeling Mode Exit Scan Mode" at bounding box center [755, 72] width 122 height 98
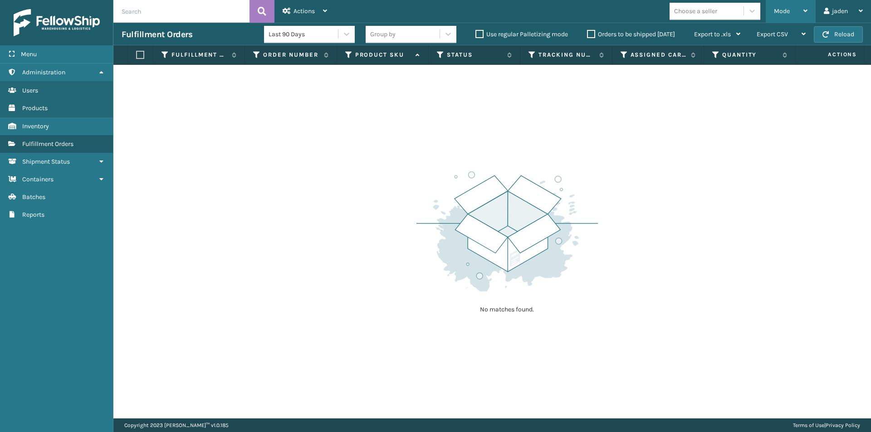
click at [707, 23] on li "Exit Scan Mode" at bounding box center [755, 23] width 122 height 0
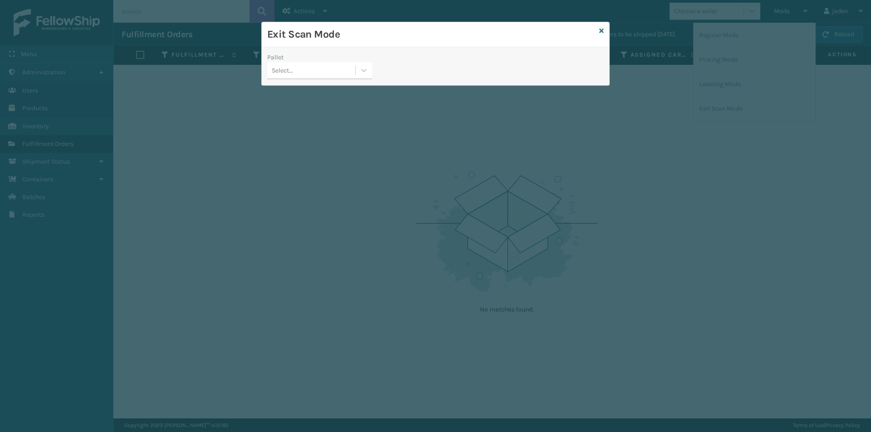
click at [805, 13] on div "Exit Scan Mode Pallet Select..." at bounding box center [435, 216] width 871 height 432
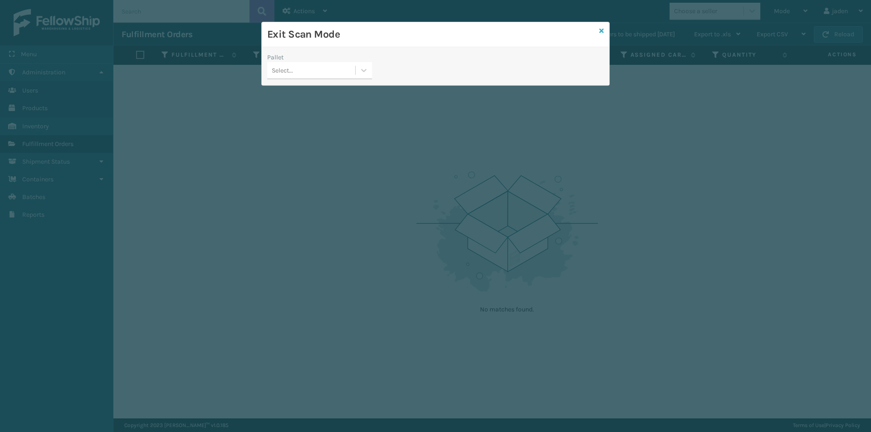
click at [601, 32] on icon at bounding box center [601, 31] width 5 height 6
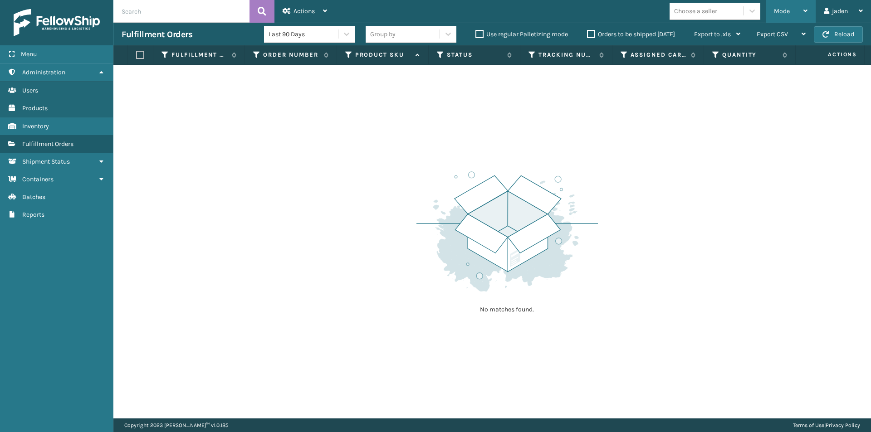
click at [789, 14] on span "Mode" at bounding box center [782, 11] width 16 height 8
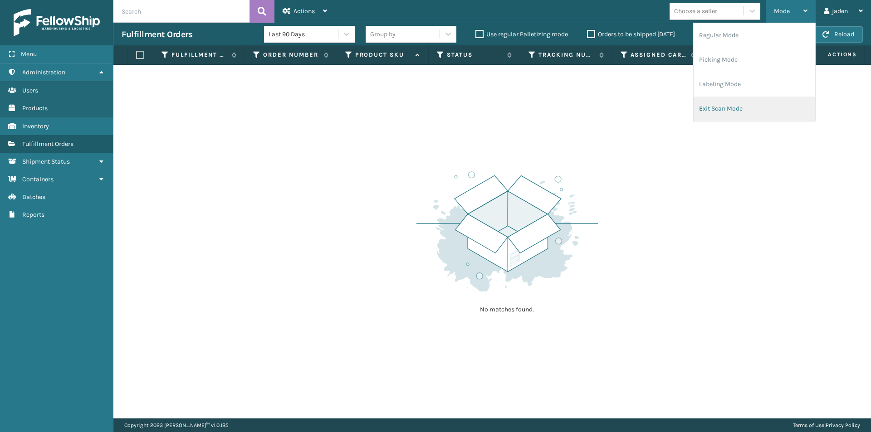
click at [742, 117] on li "Exit Scan Mode" at bounding box center [755, 109] width 122 height 25
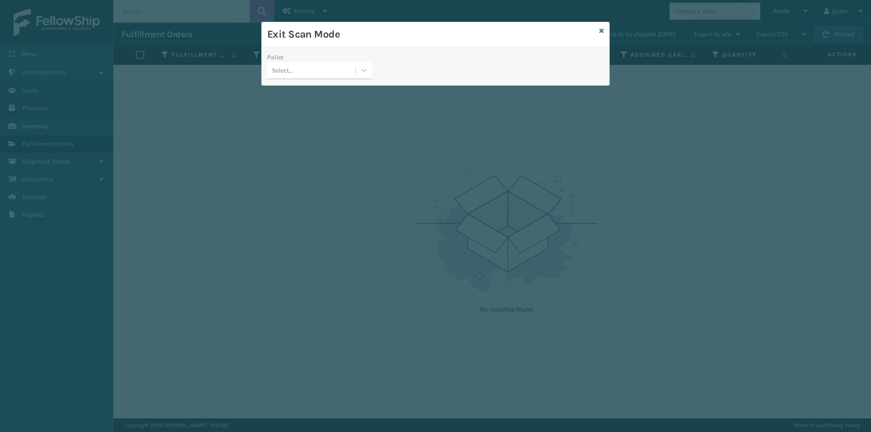
click at [359, 71] on div at bounding box center [364, 70] width 16 height 16
click at [303, 95] on div "No options" at bounding box center [319, 93] width 105 height 17
click at [600, 32] on icon at bounding box center [601, 31] width 5 height 6
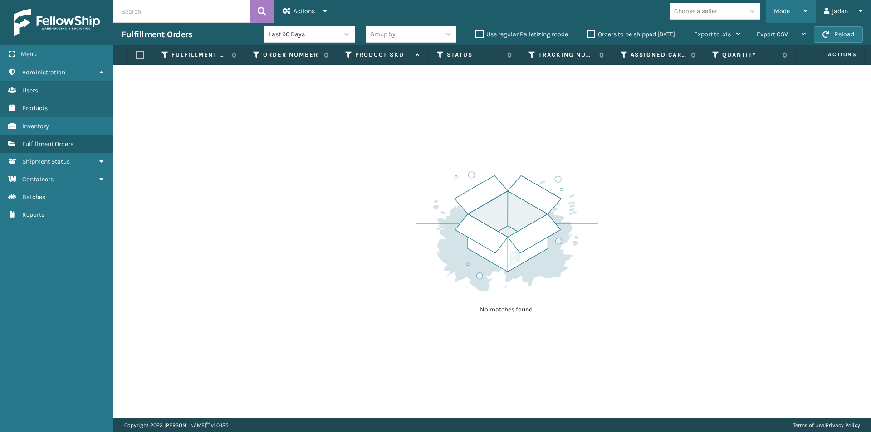
click at [794, 9] on div "Mode" at bounding box center [791, 11] width 34 height 23
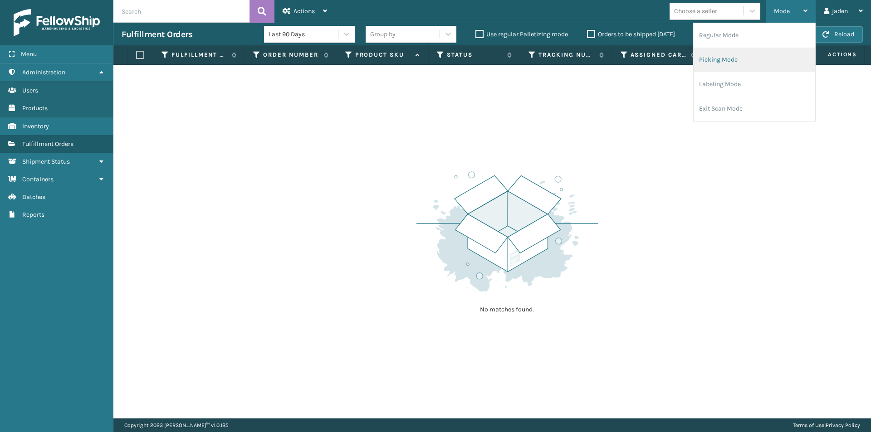
click at [735, 67] on li "Picking Mode" at bounding box center [755, 60] width 122 height 25
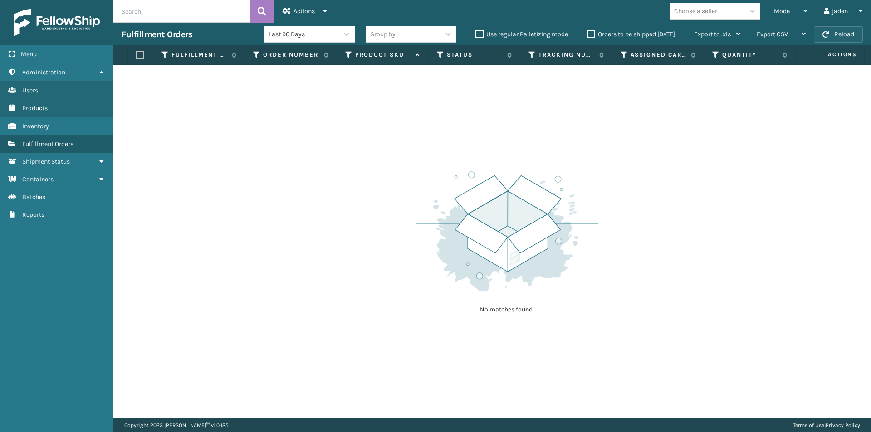
click at [826, 35] on span "button" at bounding box center [826, 34] width 6 height 6
click at [782, 17] on div "Mode" at bounding box center [791, 11] width 34 height 23
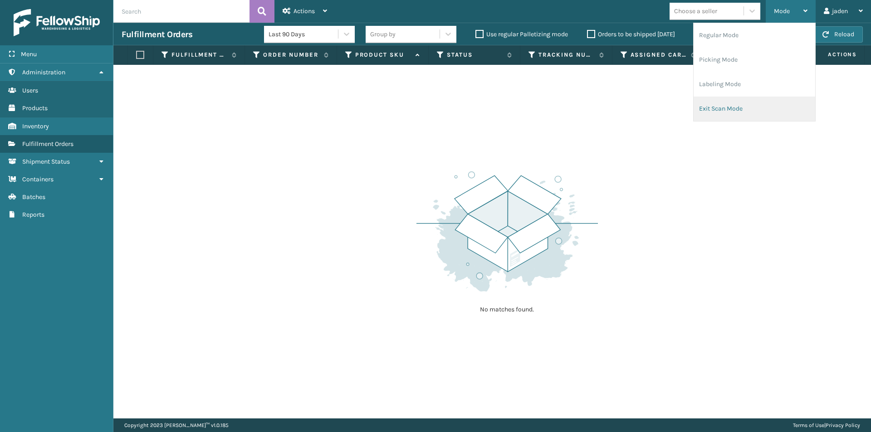
click at [722, 115] on li "Exit Scan Mode" at bounding box center [755, 109] width 122 height 25
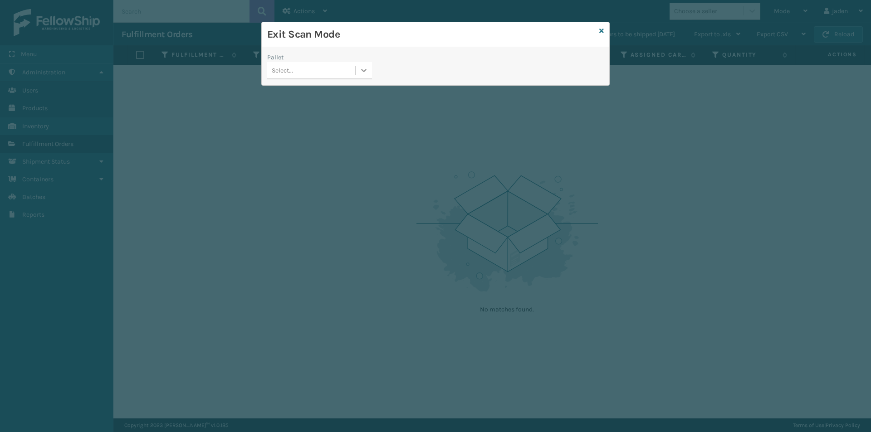
click at [359, 78] on div at bounding box center [364, 70] width 16 height 16
click at [328, 94] on div "No options" at bounding box center [319, 93] width 105 height 17
click at [602, 30] on icon at bounding box center [601, 31] width 5 height 6
